Goal: Information Seeking & Learning: Learn about a topic

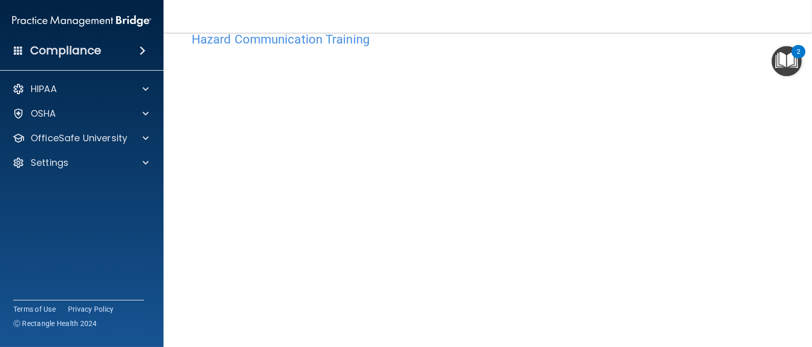
scroll to position [24, 0]
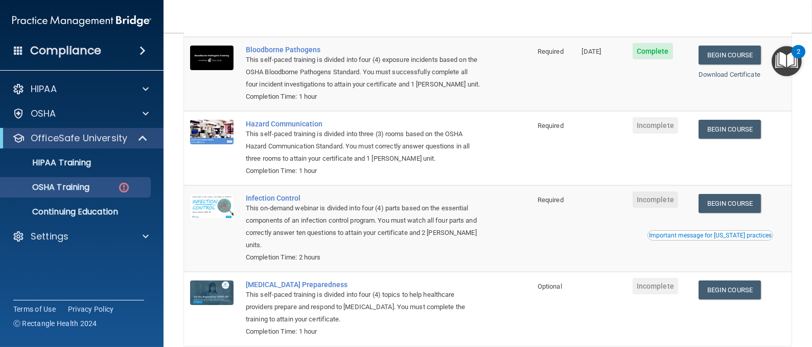
scroll to position [107, 0]
click at [723, 123] on link "Begin Course" at bounding box center [730, 128] width 62 height 19
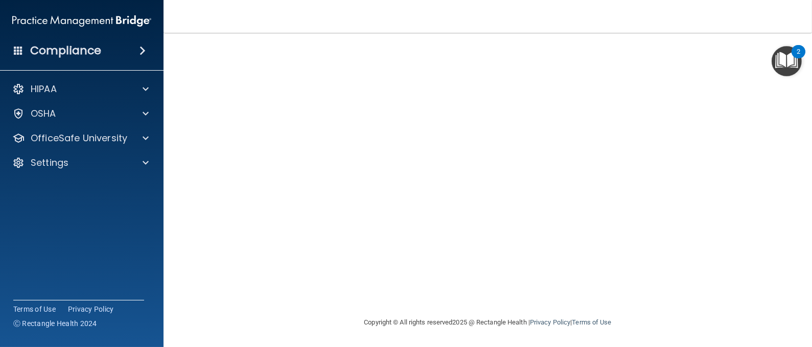
scroll to position [38, 0]
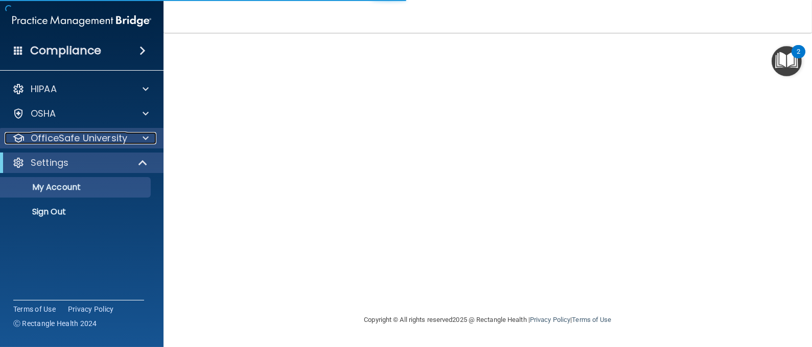
click at [109, 135] on p "OfficeSafe University" at bounding box center [79, 138] width 97 height 12
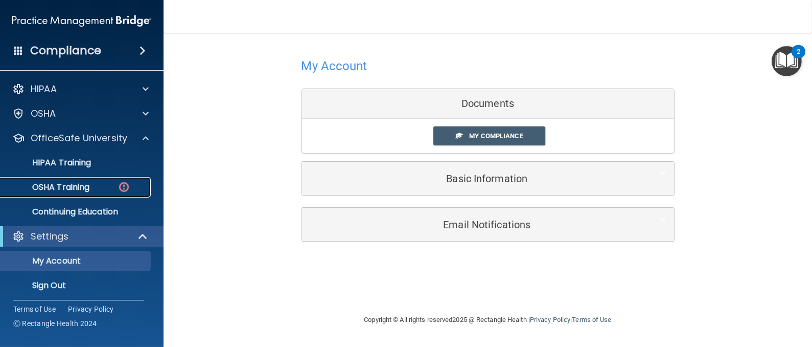
click at [82, 188] on p "OSHA Training" at bounding box center [48, 187] width 83 height 10
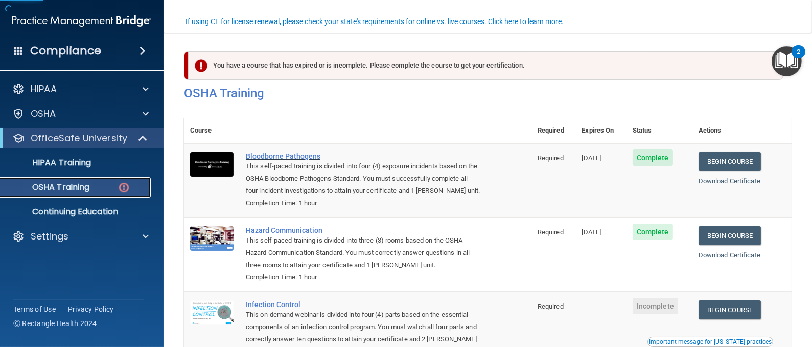
scroll to position [96, 0]
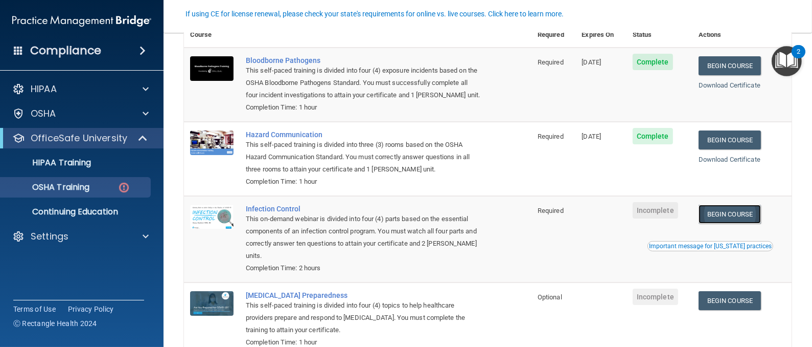
click at [729, 210] on link "Begin Course" at bounding box center [730, 213] width 62 height 19
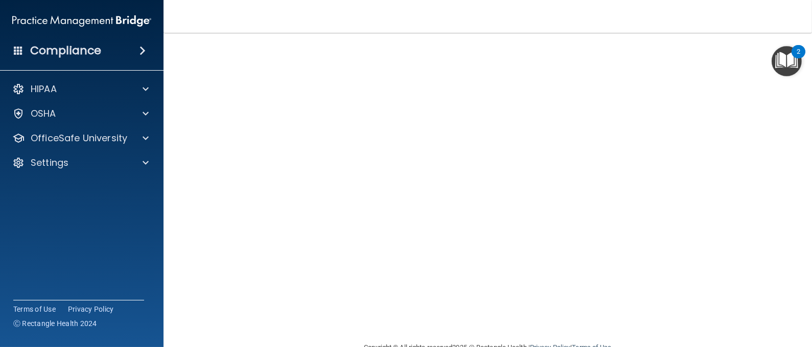
scroll to position [91, 0]
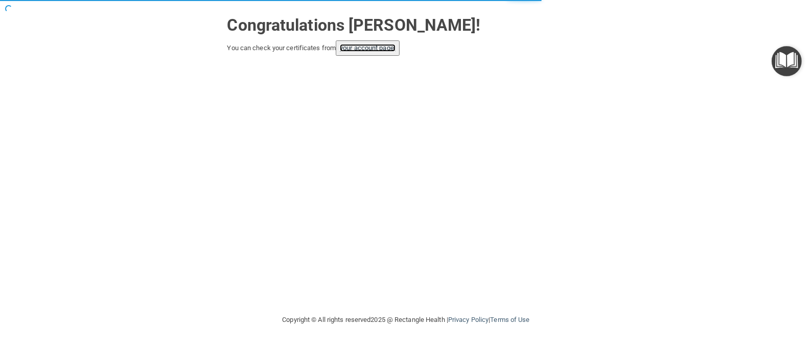
click at [376, 44] on link "your account page!" at bounding box center [368, 48] width 56 height 8
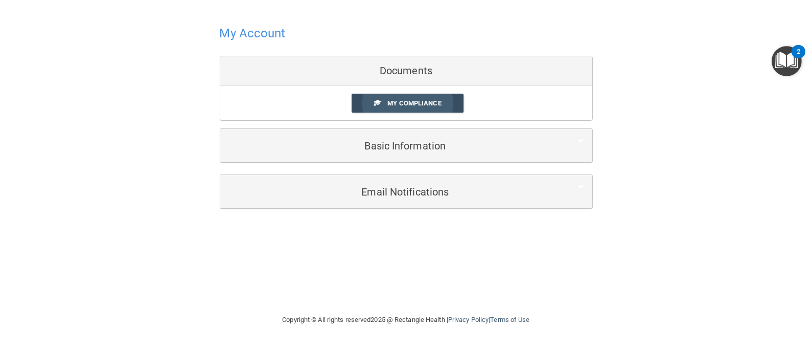
click at [424, 100] on span "My Compliance" at bounding box center [414, 103] width 54 height 8
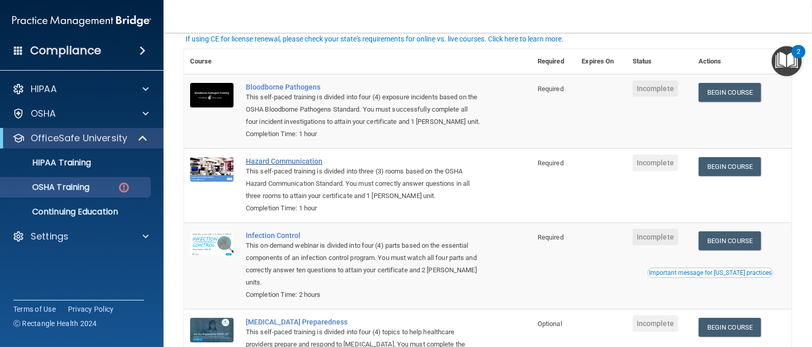
scroll to position [67, 0]
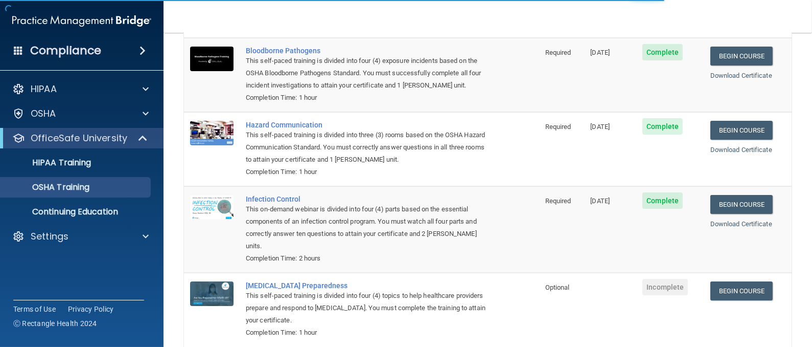
scroll to position [77, 0]
